Goal: Task Accomplishment & Management: Use online tool/utility

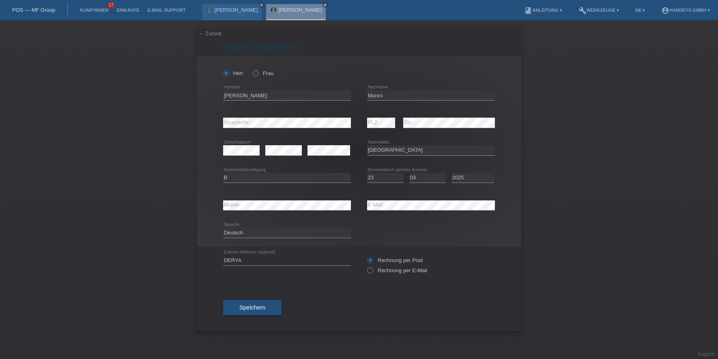
select select "US"
select select "B"
select select "23"
select select "03"
select select "2025"
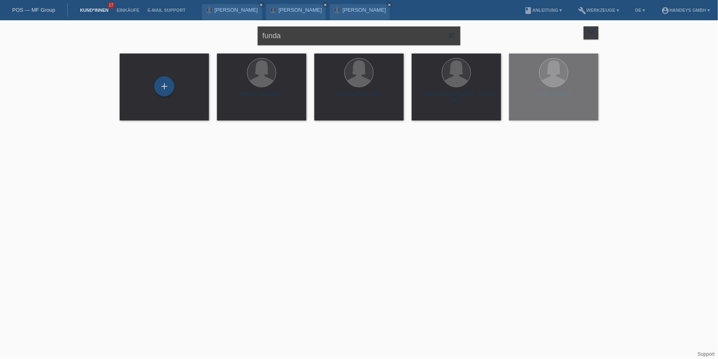
drag, startPoint x: 306, startPoint y: 37, endPoint x: 248, endPoint y: 37, distance: 57.6
click at [248, 37] on div "funda close filter_list view_module Alle Kund*innen anzeigen star Markierte Kun…" at bounding box center [359, 34] width 487 height 29
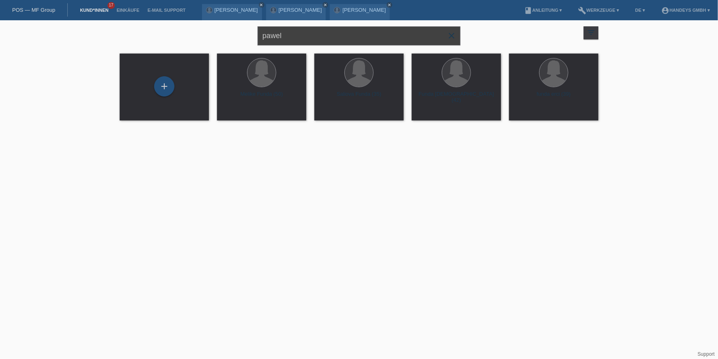
type input "pawel"
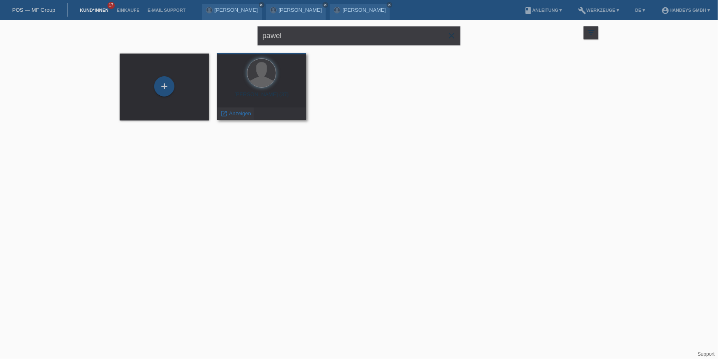
click at [238, 116] on span "Anzeigen" at bounding box center [240, 113] width 22 height 6
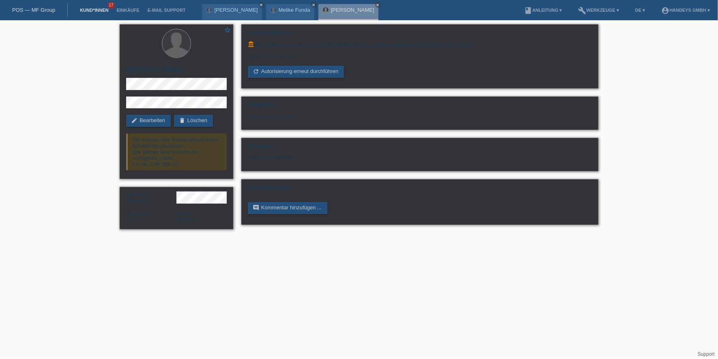
click at [90, 11] on link "Kund*innen" at bounding box center [94, 10] width 37 height 5
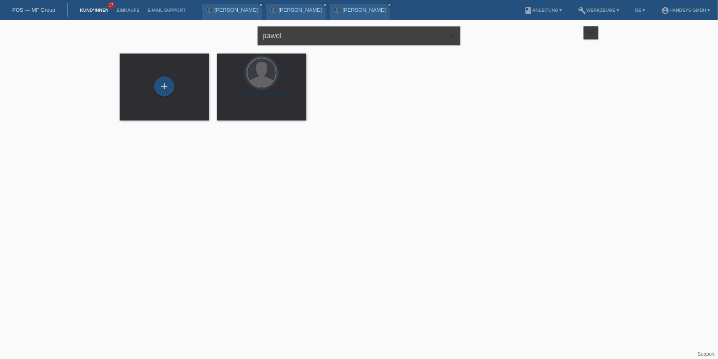
drag, startPoint x: 328, startPoint y: 41, endPoint x: 232, endPoint y: 37, distance: 95.9
click at [232, 35] on div "pawel close filter_list view_module Alle Kund*innen anzeigen star Markierte Kun…" at bounding box center [359, 34] width 487 height 29
type input "m"
click at [317, 34] on input "text" at bounding box center [359, 35] width 203 height 19
type input "mario selmani"
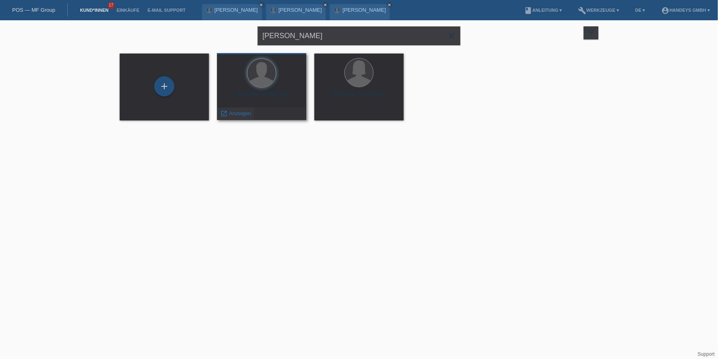
click at [246, 114] on span "Anzeigen" at bounding box center [240, 113] width 22 height 6
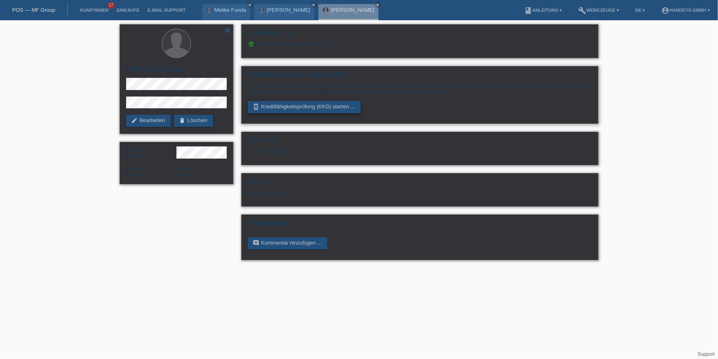
click at [283, 105] on link "perm_device_information Kreditfähigkeitsprüfung (KKG) starten ..." at bounding box center [304, 107] width 113 height 12
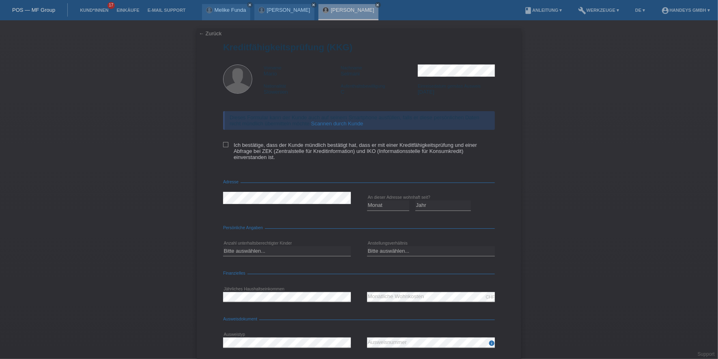
click at [341, 124] on link "Scannen durch Kunde" at bounding box center [337, 124] width 52 height 6
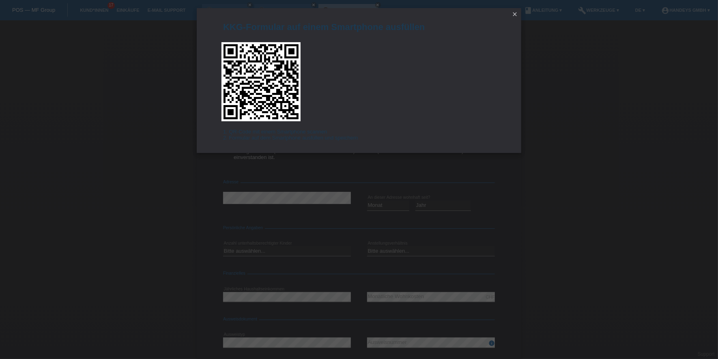
click at [515, 15] on icon "close" at bounding box center [515, 14] width 6 height 6
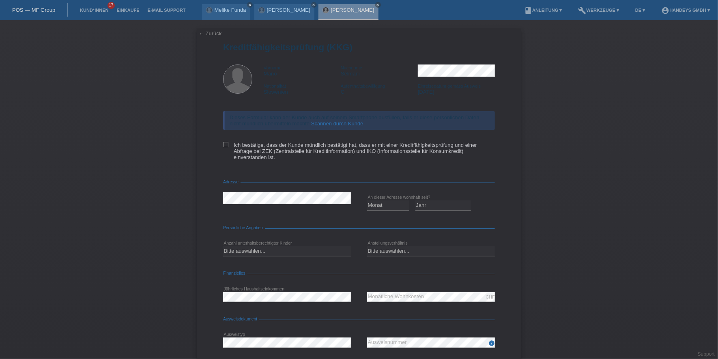
click at [211, 37] on div "← Zurück Kreditfähigkeitsprüfung (KKG) Vorname Mario Nachname Selmani Nationali…" at bounding box center [359, 215] width 325 height 375
click at [211, 36] on div "← Zurück Kreditfähigkeitsprüfung (KKG) Vorname Mario Nachname Selmani Nationali…" at bounding box center [359, 215] width 325 height 375
click at [214, 32] on link "← Zurück" at bounding box center [210, 33] width 23 height 6
